Goal: Use online tool/utility: Utilize a website feature to perform a specific function

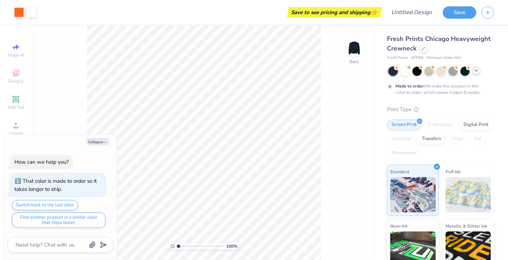
click at [477, 70] on polyline at bounding box center [476, 70] width 3 height 1
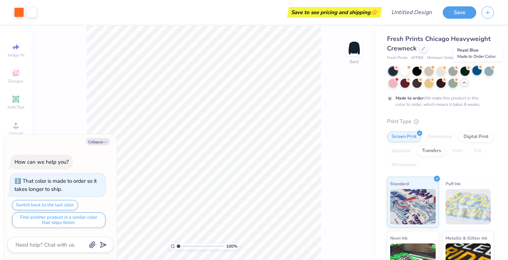
click at [476, 73] on div at bounding box center [476, 70] width 9 height 9
click at [487, 73] on div at bounding box center [488, 70] width 9 height 9
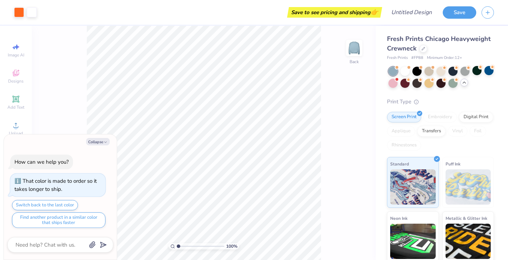
scroll to position [103, 0]
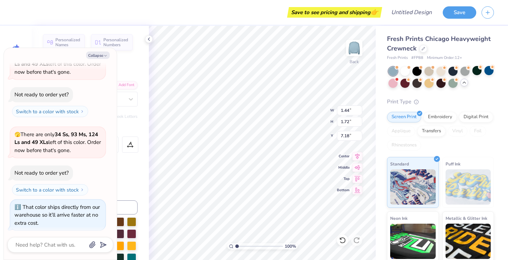
type textarea "x"
type input "1.97"
type input "1.14"
type input "2.93"
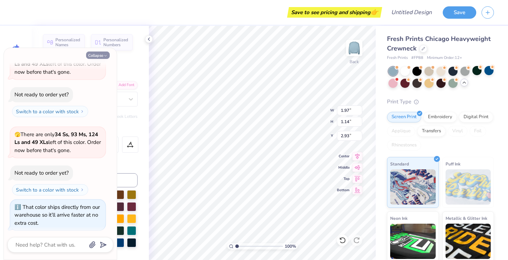
click at [108, 55] on button "Collapse" at bounding box center [98, 54] width 24 height 7
type textarea "x"
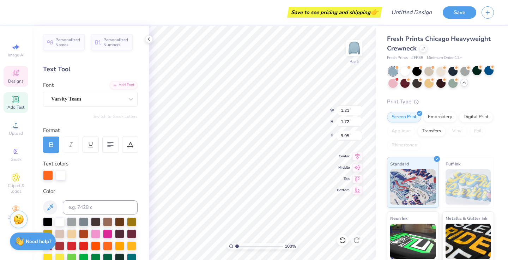
type input "1.34"
type input "2.35"
type textarea "t"
type input "3.76"
type input "1.21"
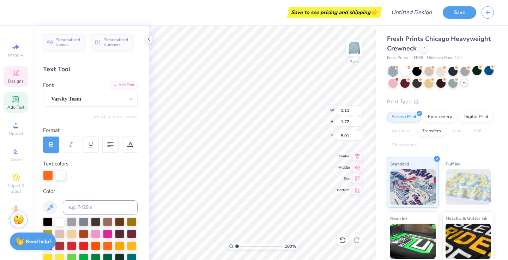
type input "6.03"
type input "1.11"
type input "5.01"
type textarea "f"
type input "1.21"
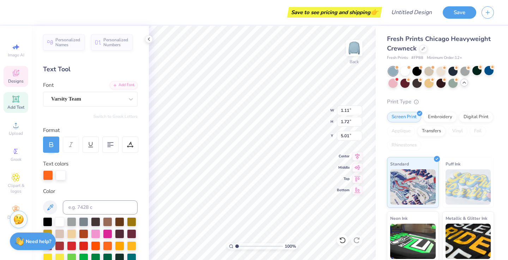
type input "6.03"
type textarea "t"
type input "1.44"
type input "7.18"
type textarea "s"
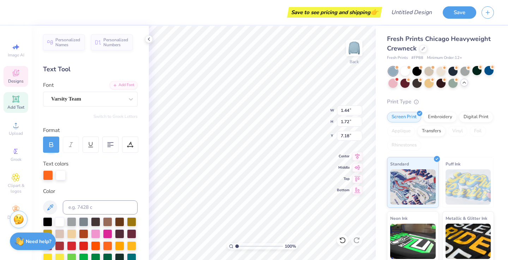
type input "1.34"
type input "2.35"
type input "1.11"
type input "8.75"
